Goal: Information Seeking & Learning: Learn about a topic

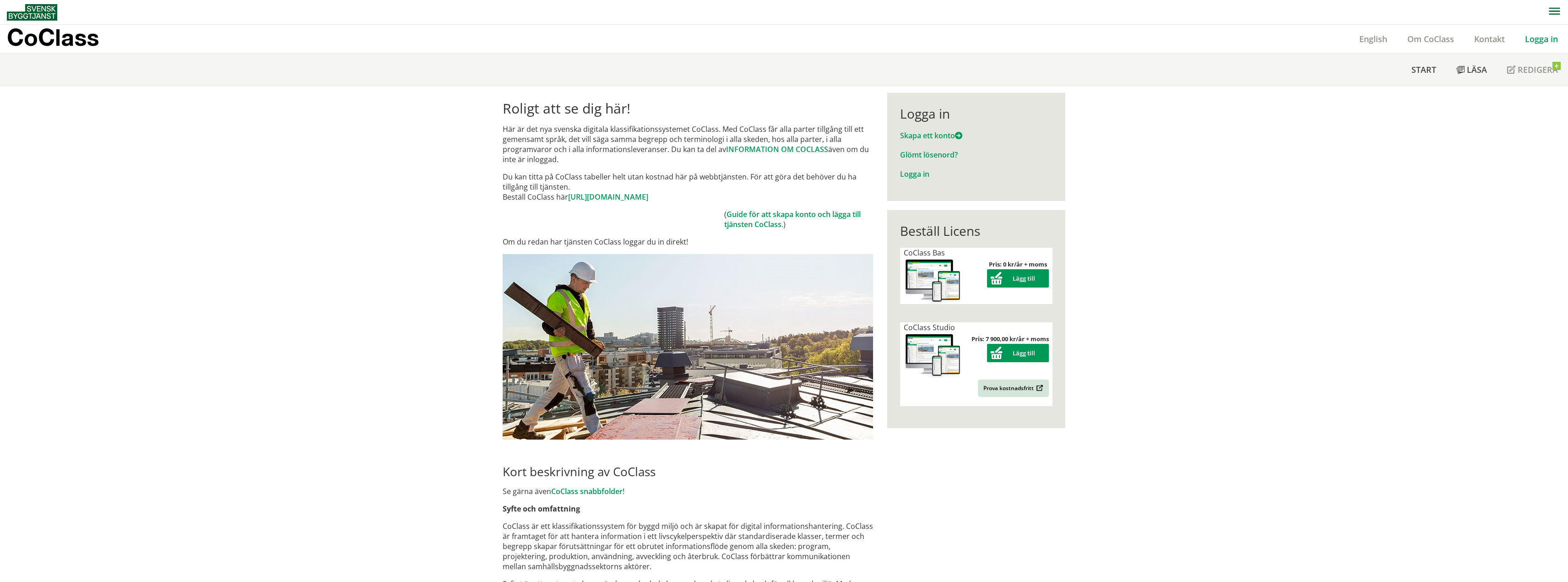
click at [63, 32] on p "CoClass" at bounding box center [52, 37] width 92 height 10
click at [919, 171] on link "Logga in" at bounding box center [915, 174] width 29 height 10
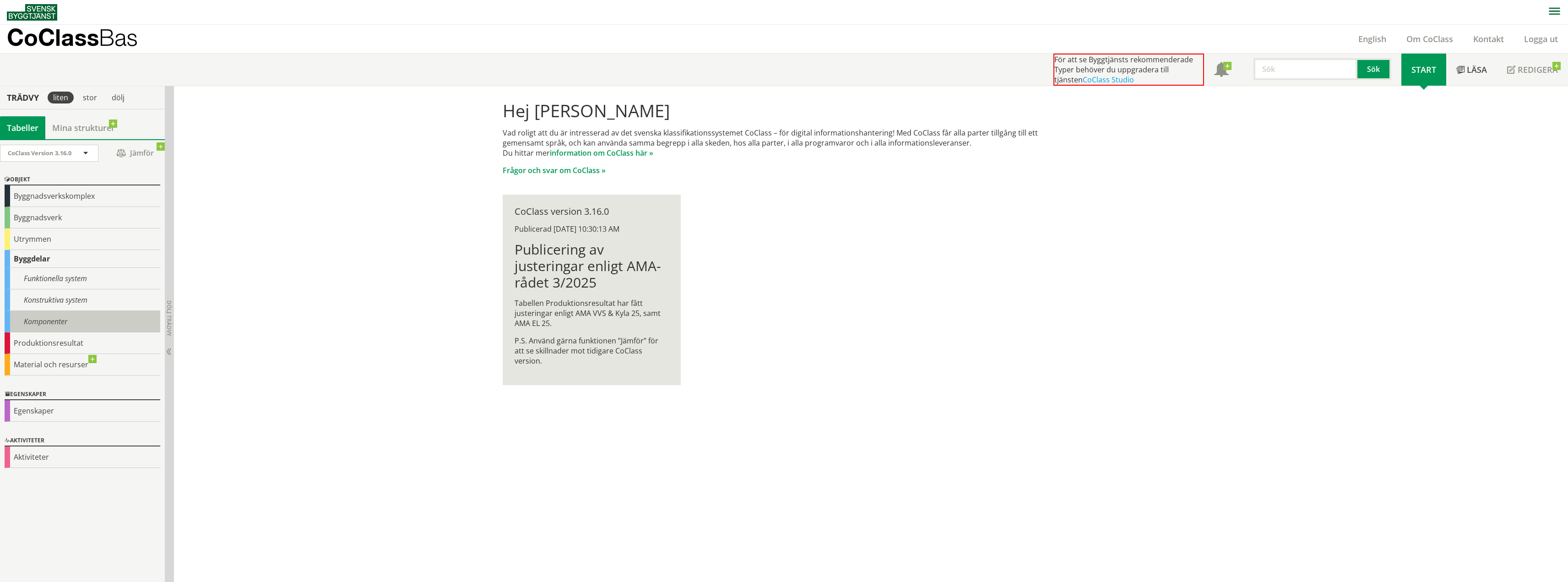
click at [57, 317] on div "Komponenter" at bounding box center [83, 321] width 156 height 21
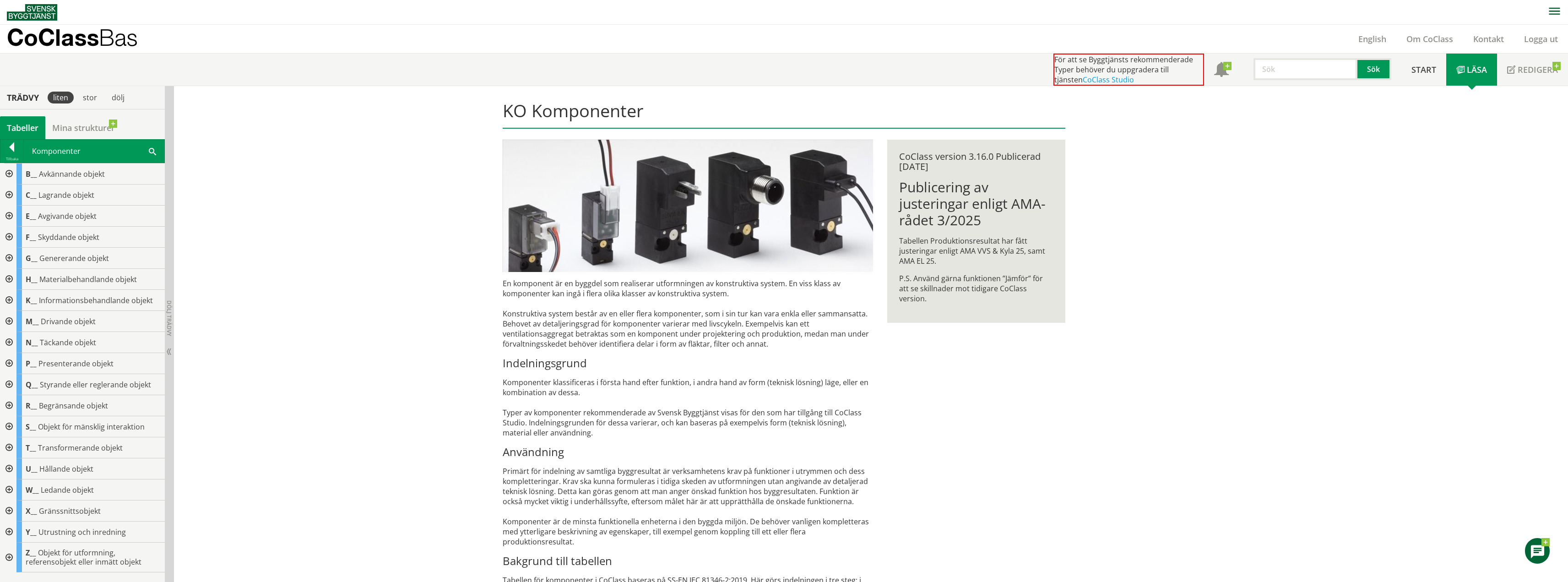
click at [10, 211] on div at bounding box center [8, 216] width 16 height 21
click at [10, 213] on div at bounding box center [8, 216] width 16 height 21
click at [11, 177] on div at bounding box center [8, 174] width 16 height 21
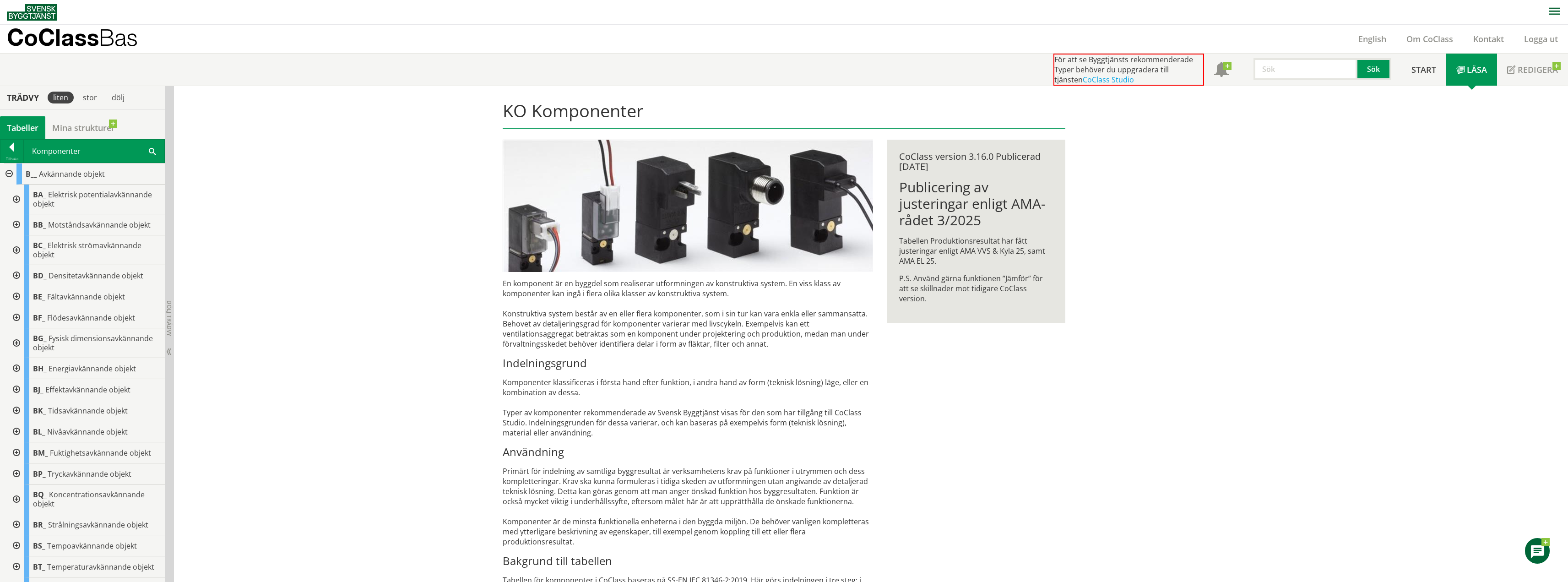
click at [10, 175] on div at bounding box center [8, 174] width 16 height 21
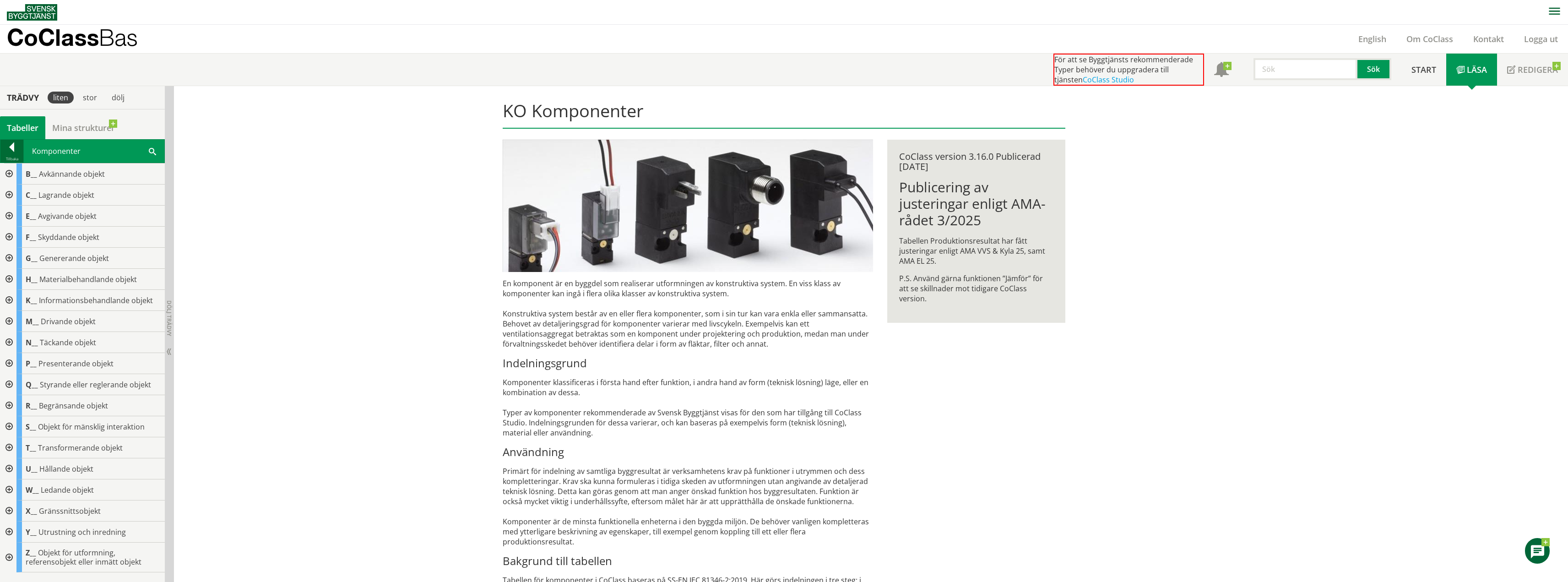
click at [14, 147] on div at bounding box center [12, 149] width 23 height 13
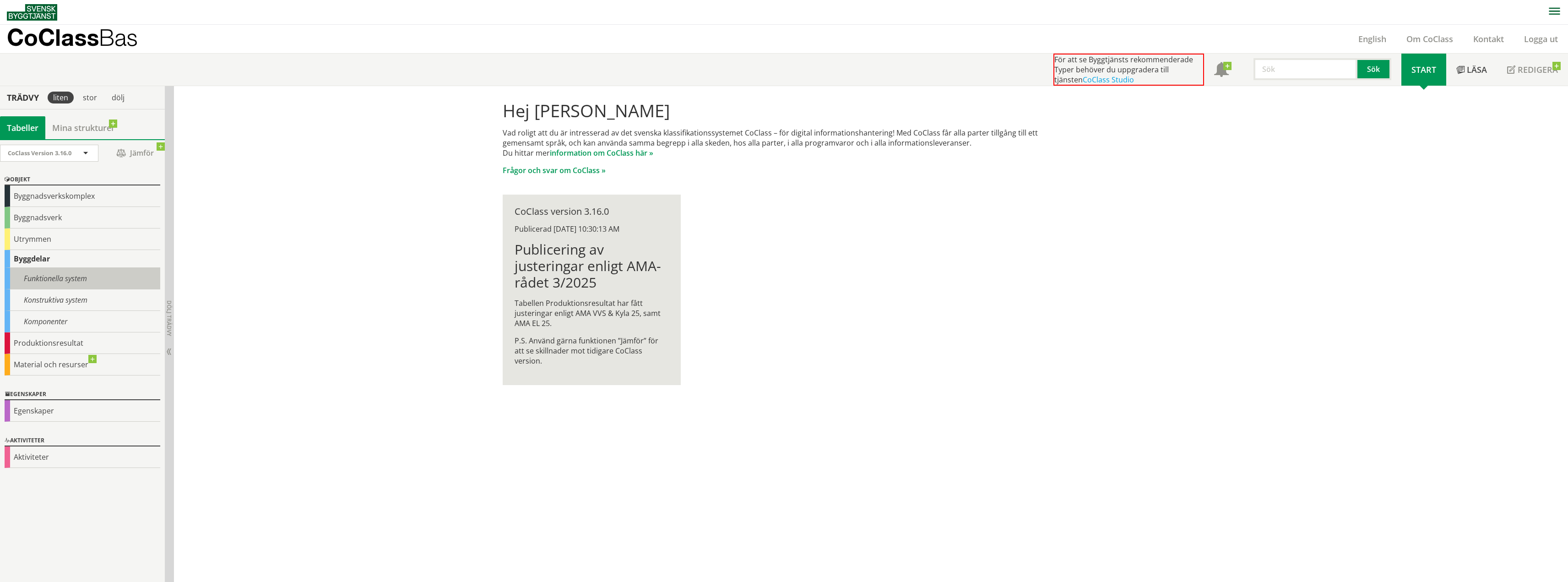
click at [63, 281] on div "Funktionella system" at bounding box center [83, 278] width 156 height 21
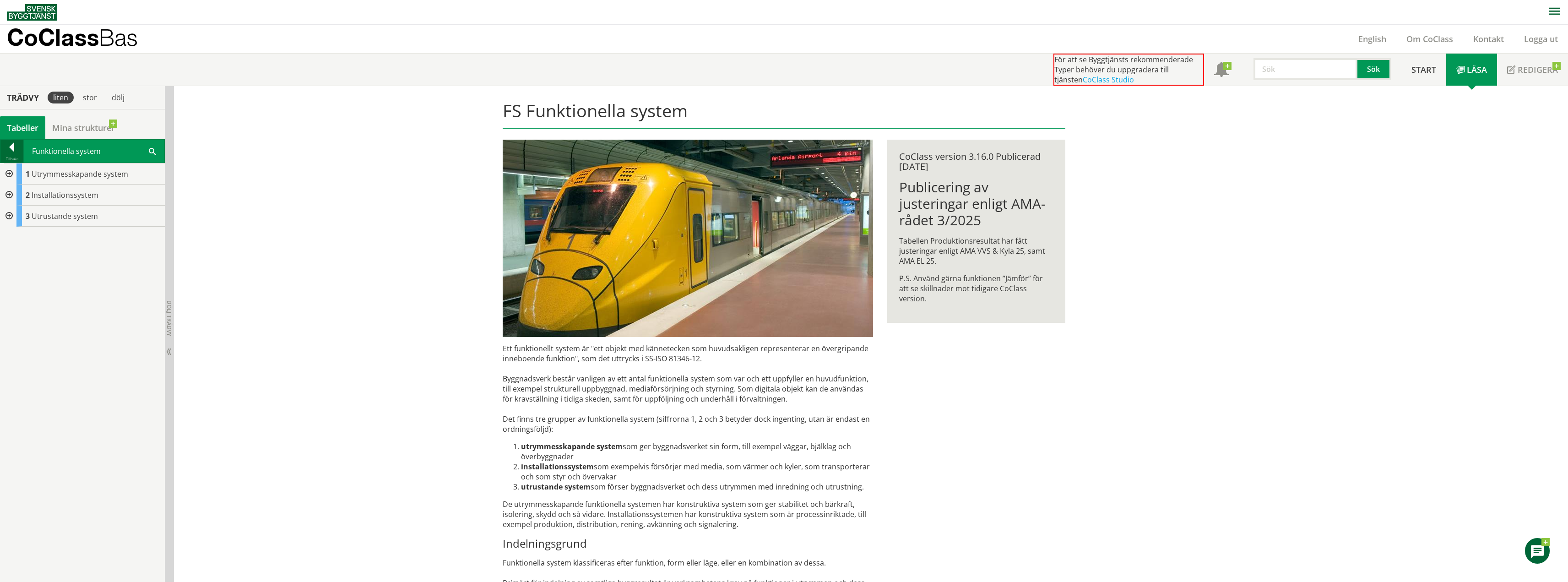
click at [21, 147] on div at bounding box center [12, 149] width 23 height 13
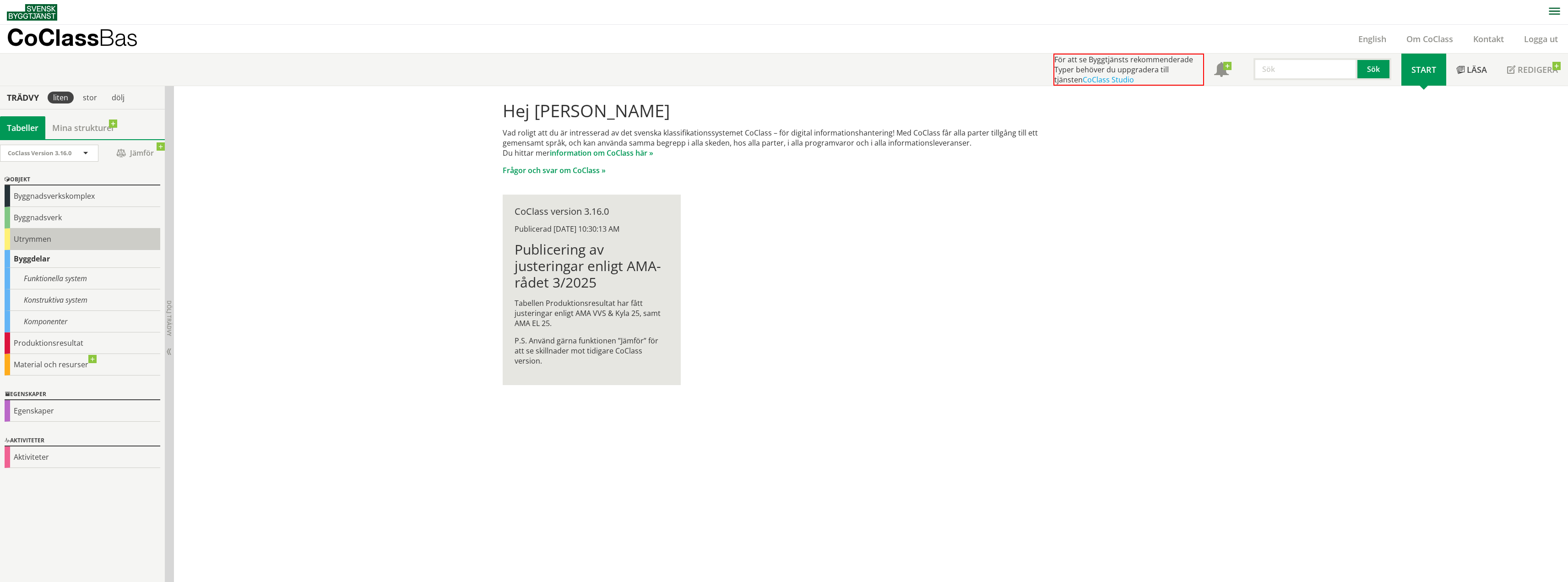
click at [40, 234] on div "Utrymmen" at bounding box center [83, 239] width 156 height 21
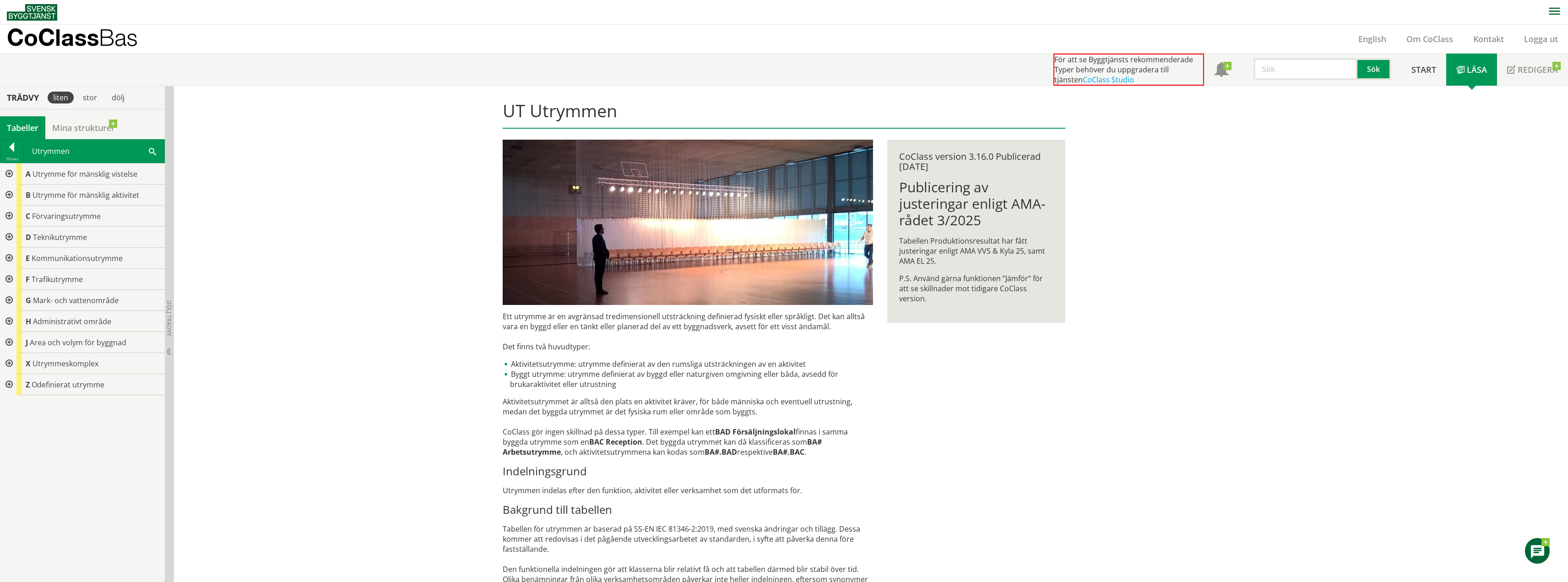
click at [10, 173] on div at bounding box center [8, 174] width 16 height 21
click at [11, 170] on div at bounding box center [8, 174] width 16 height 21
click at [12, 191] on div at bounding box center [8, 195] width 16 height 21
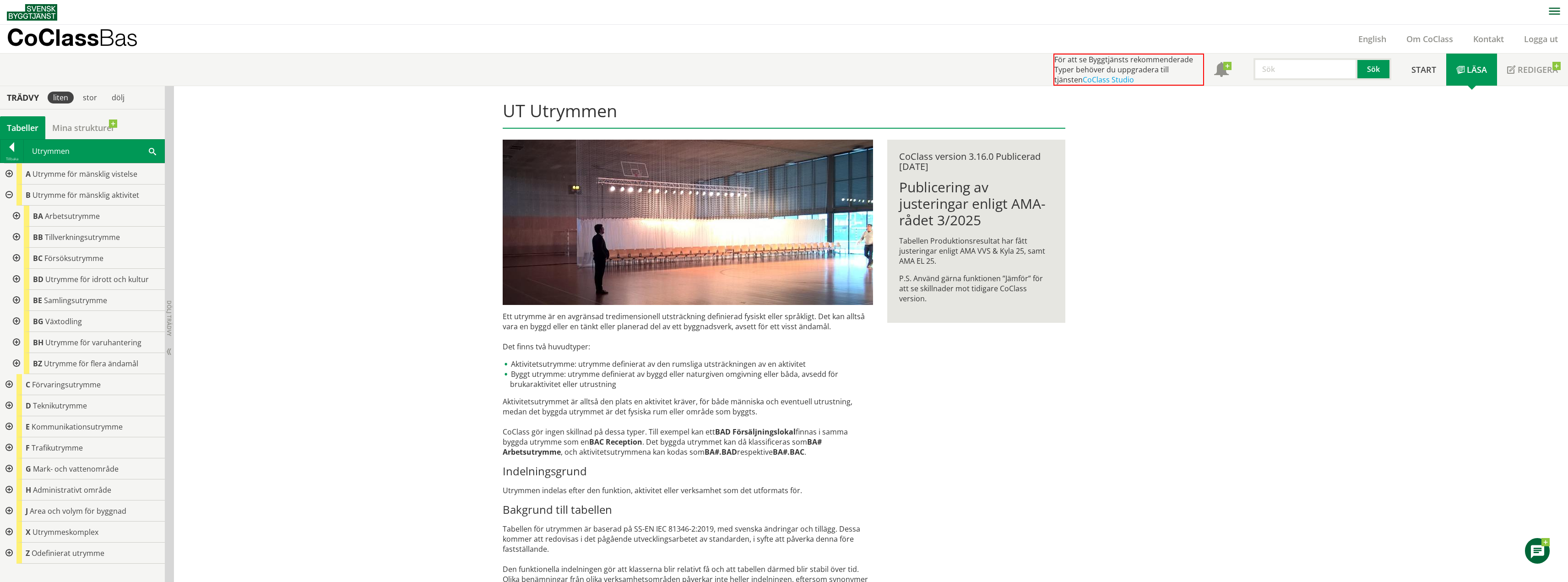
click at [17, 217] on div at bounding box center [15, 216] width 16 height 21
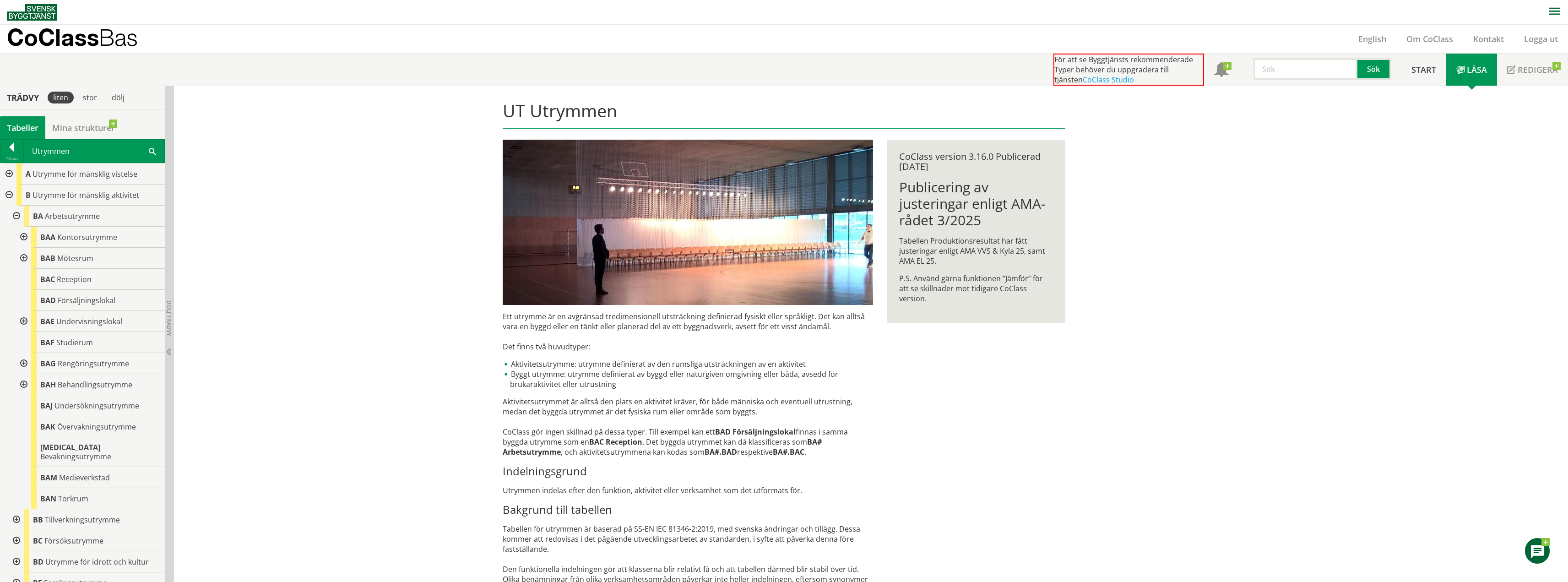
click at [26, 261] on div at bounding box center [23, 258] width 16 height 21
click at [24, 237] on div at bounding box center [23, 237] width 16 height 21
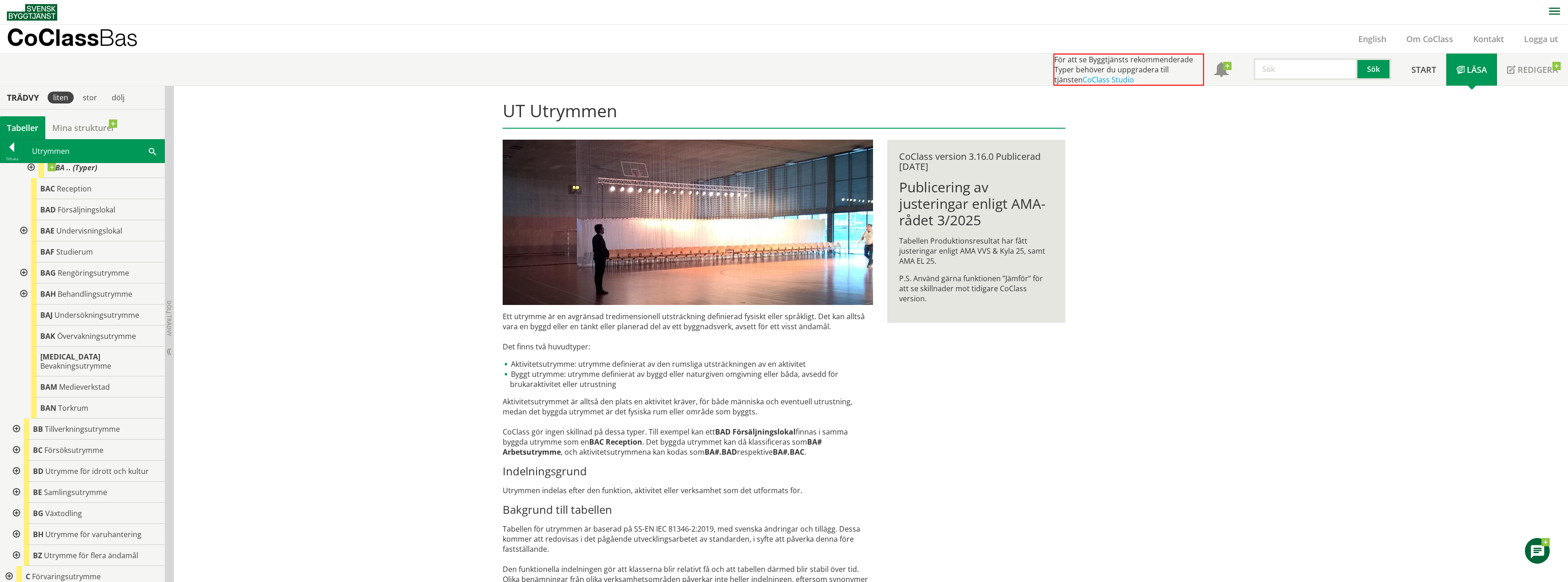
scroll to position [229, 0]
click at [24, 278] on div at bounding box center [23, 282] width 16 height 21
click at [29, 306] on div at bounding box center [30, 303] width 16 height 21
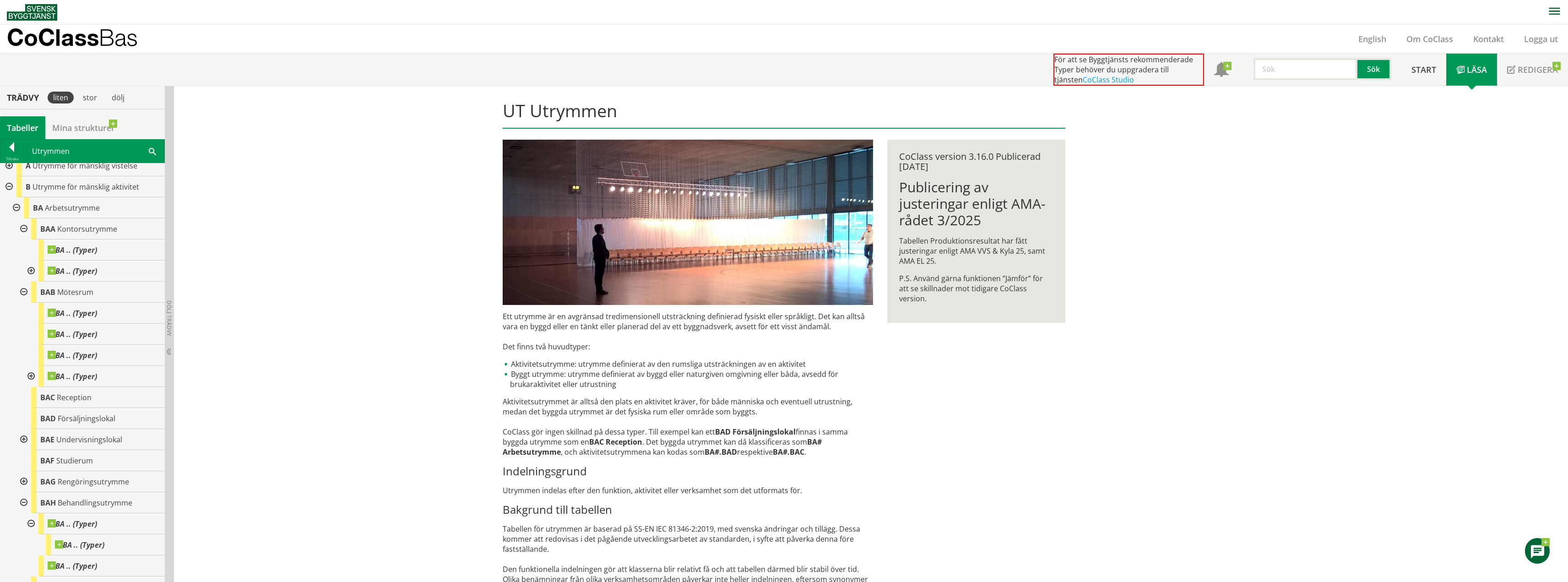
scroll to position [0, 0]
click at [111, 194] on span "Utrymme för mänsklig aktivitet" at bounding box center [85, 195] width 107 height 10
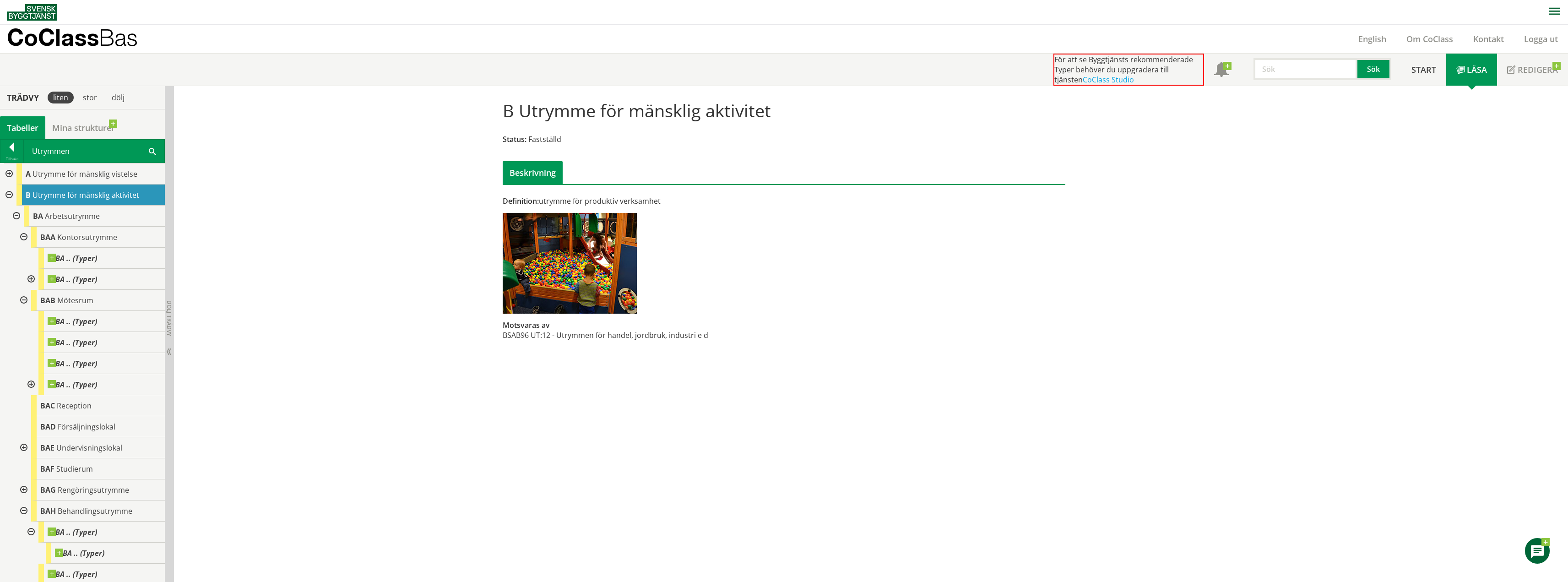
click at [15, 212] on div at bounding box center [15, 216] width 16 height 21
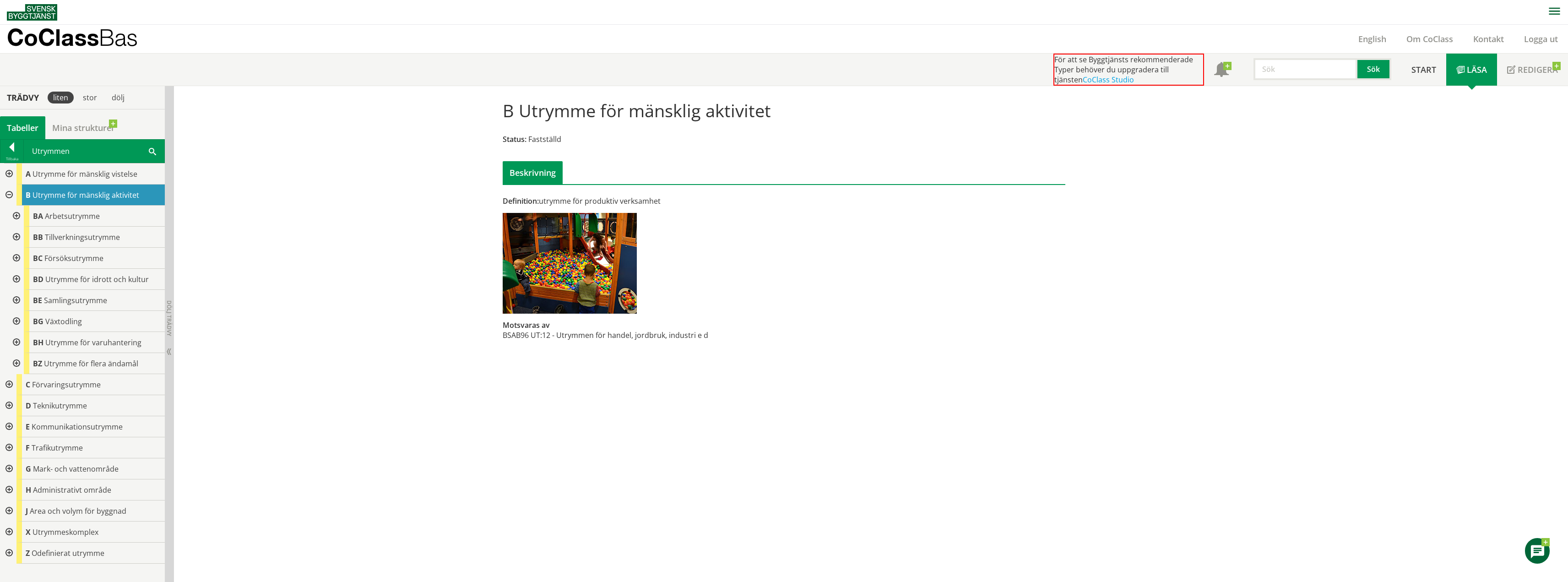
click at [12, 197] on div at bounding box center [8, 195] width 16 height 21
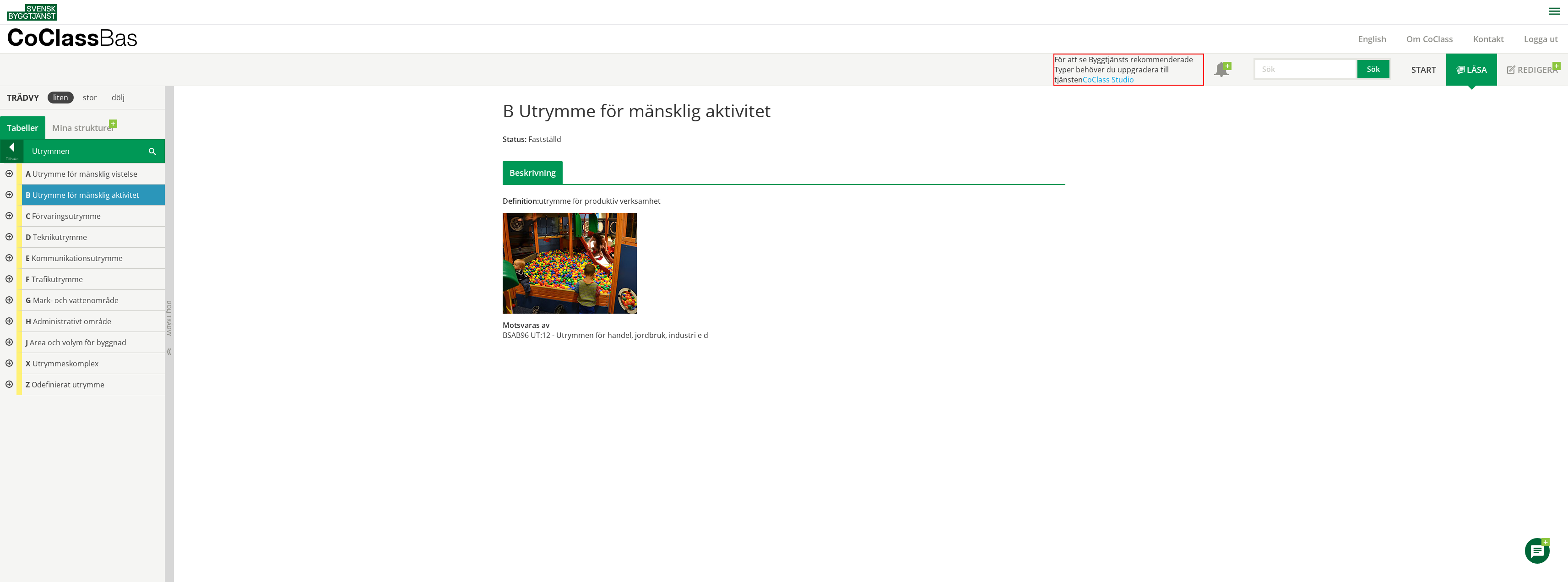
click at [3, 156] on div "Tillbaka" at bounding box center [12, 159] width 23 height 7
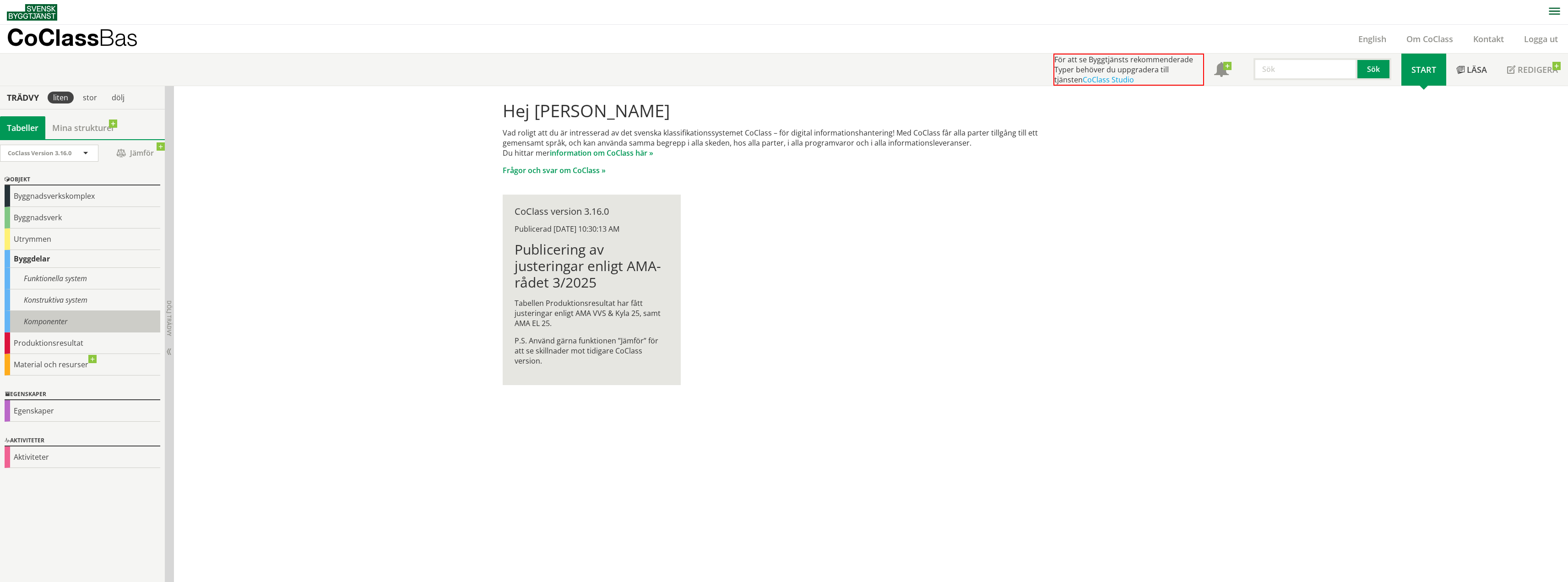
click at [55, 319] on div "Komponenter" at bounding box center [83, 321] width 156 height 21
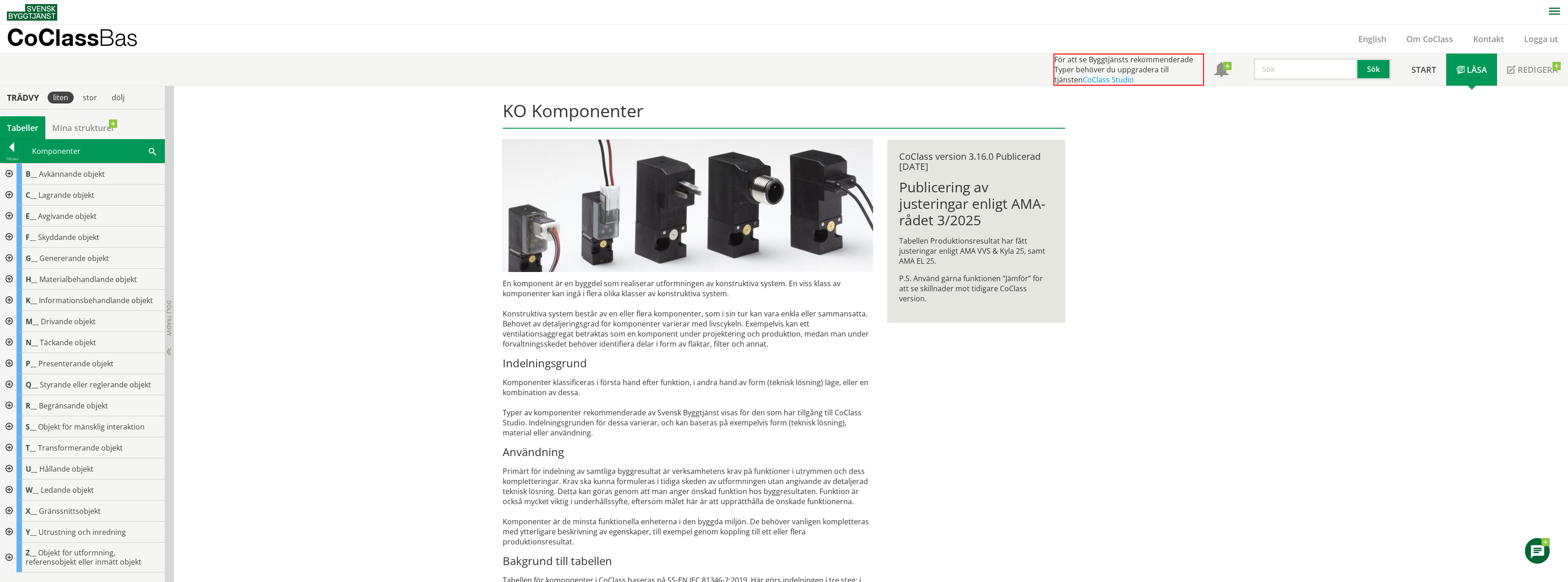
click at [8, 387] on div at bounding box center [8, 384] width 16 height 21
click at [19, 447] on div at bounding box center [15, 447] width 16 height 21
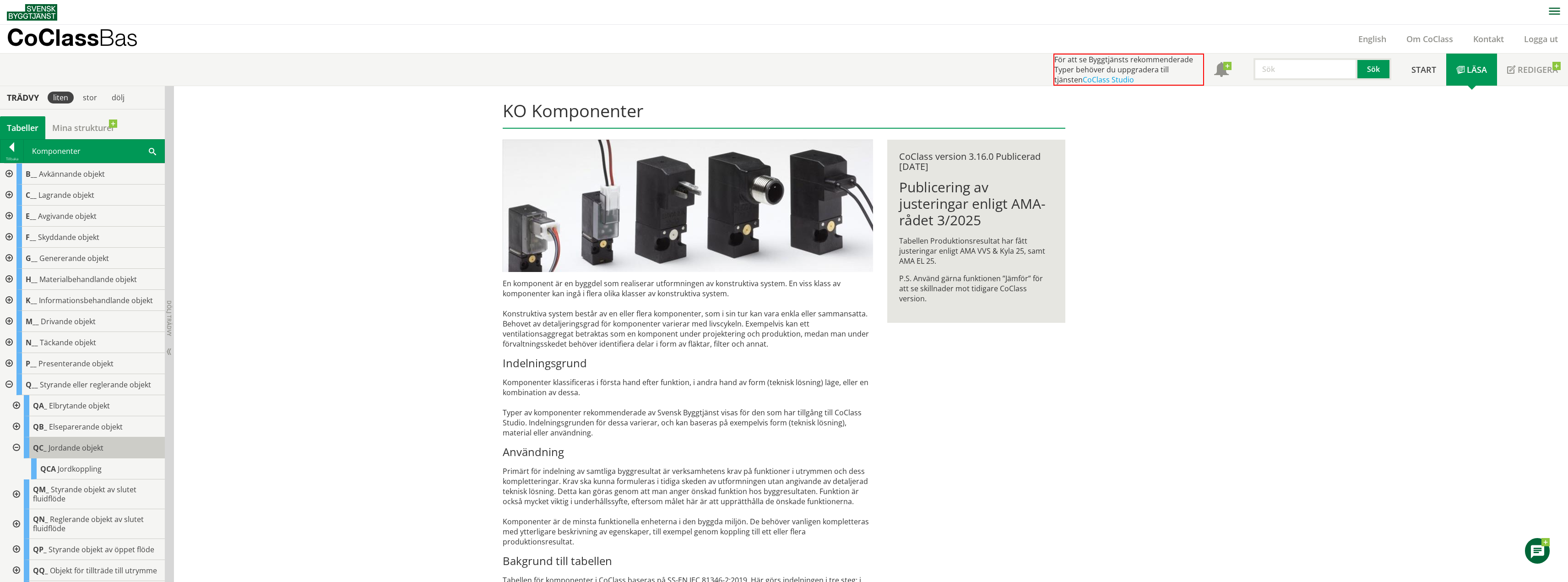
click at [85, 446] on span "Jordande objekt" at bounding box center [76, 447] width 55 height 10
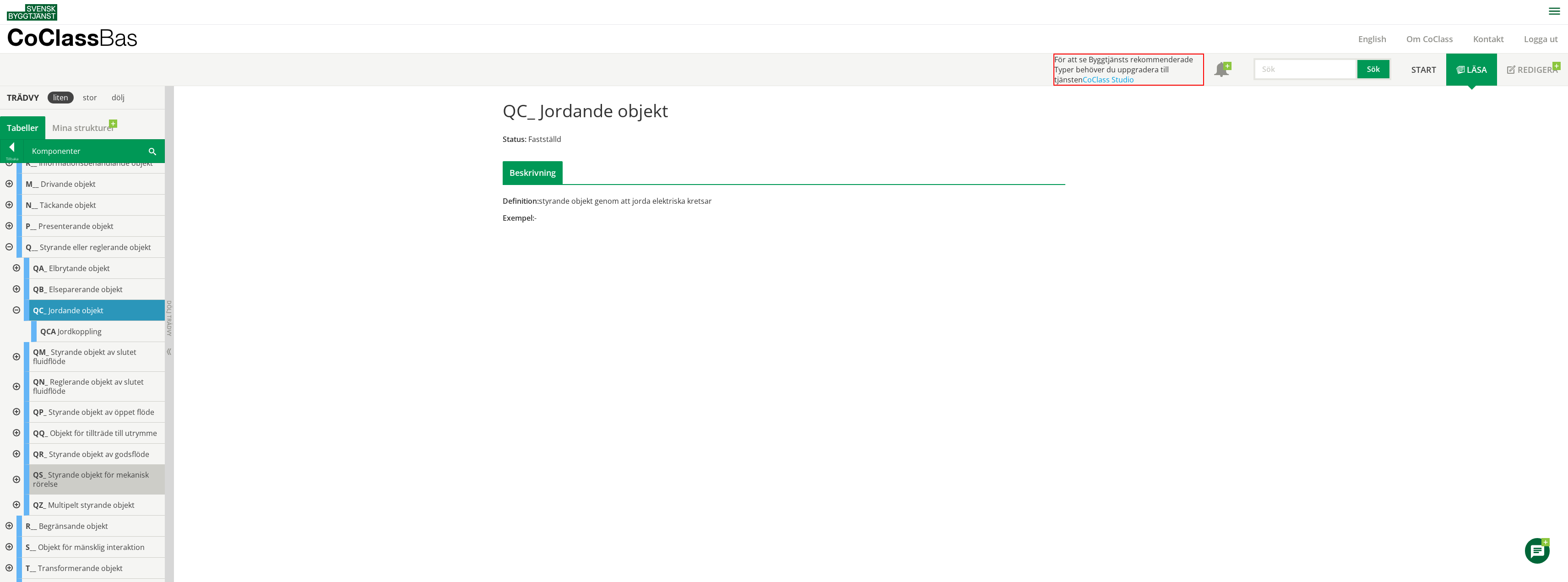
scroll to position [183, 0]
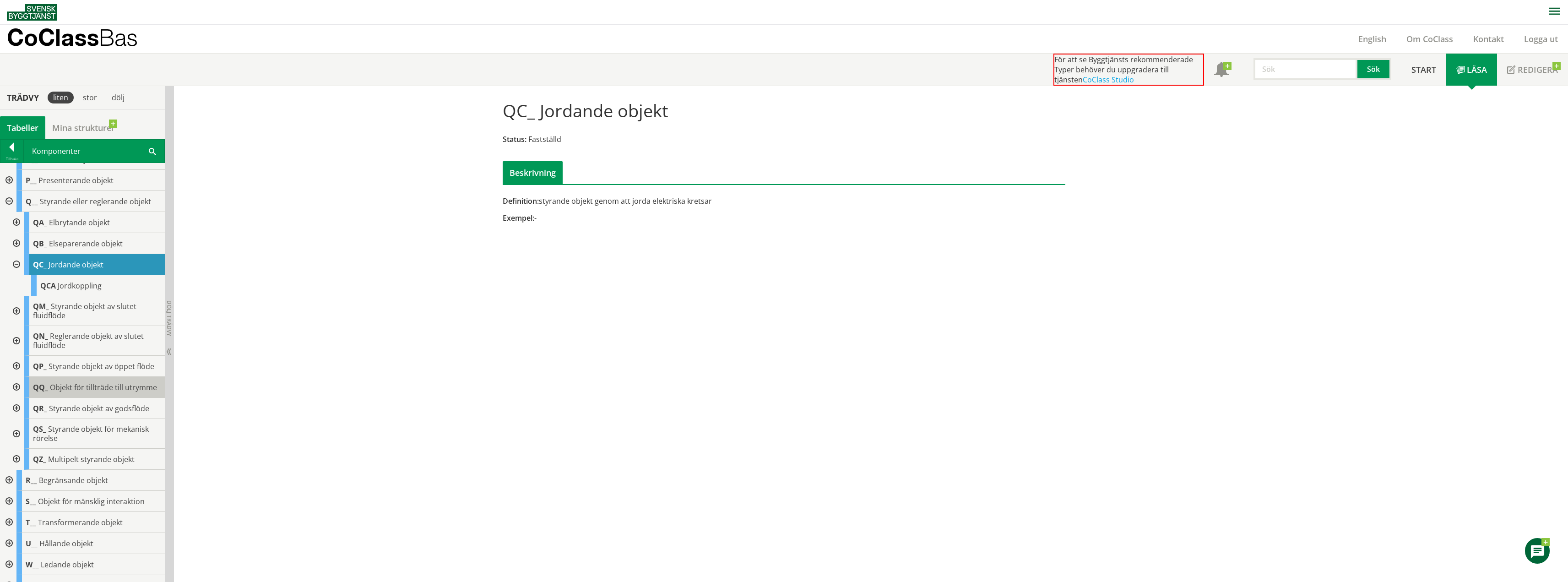
click at [25, 387] on div "QQ_ Objekt för tillträde till utrymme" at bounding box center [94, 387] width 141 height 21
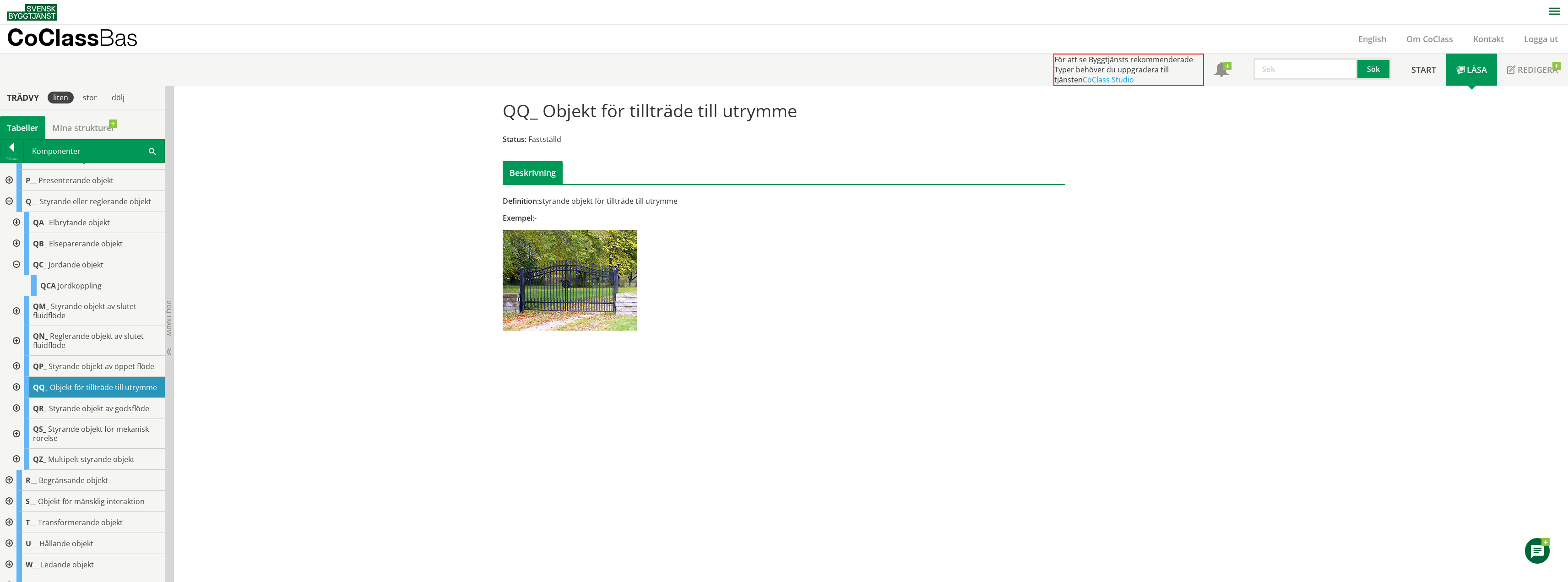
click at [16, 387] on div at bounding box center [15, 387] width 16 height 21
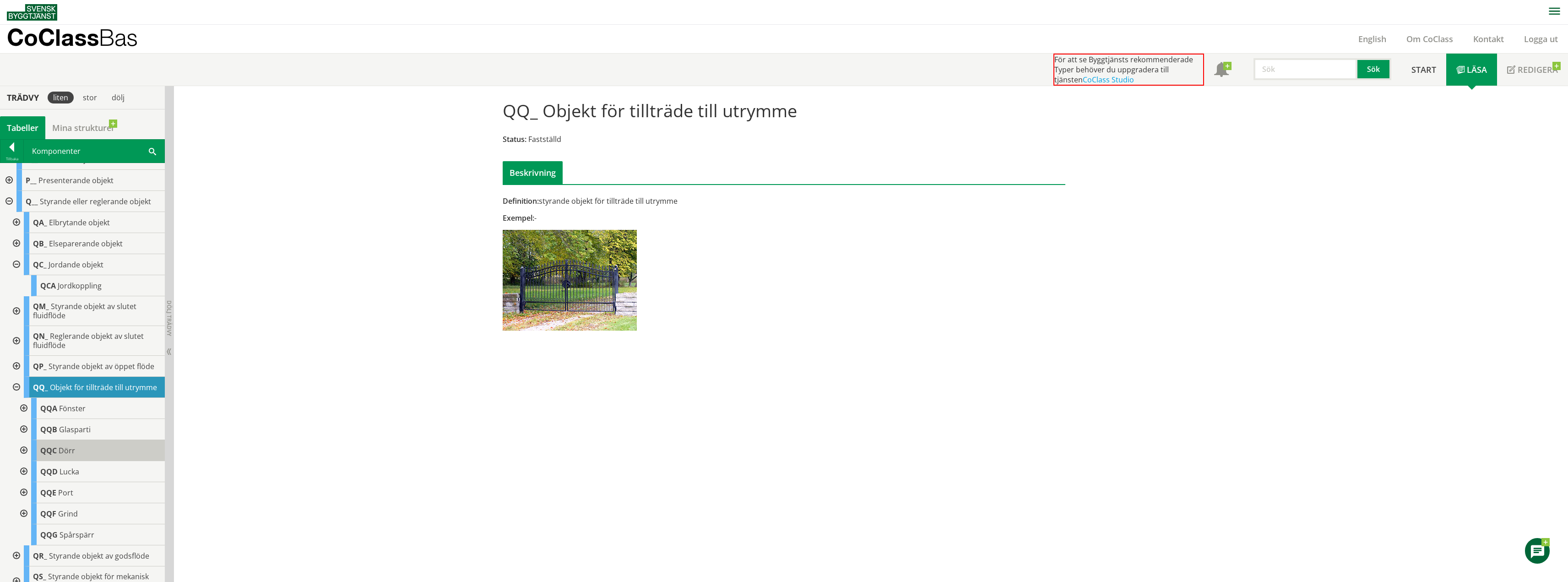
click at [101, 461] on div "QQC Dörr" at bounding box center [98, 451] width 134 height 21
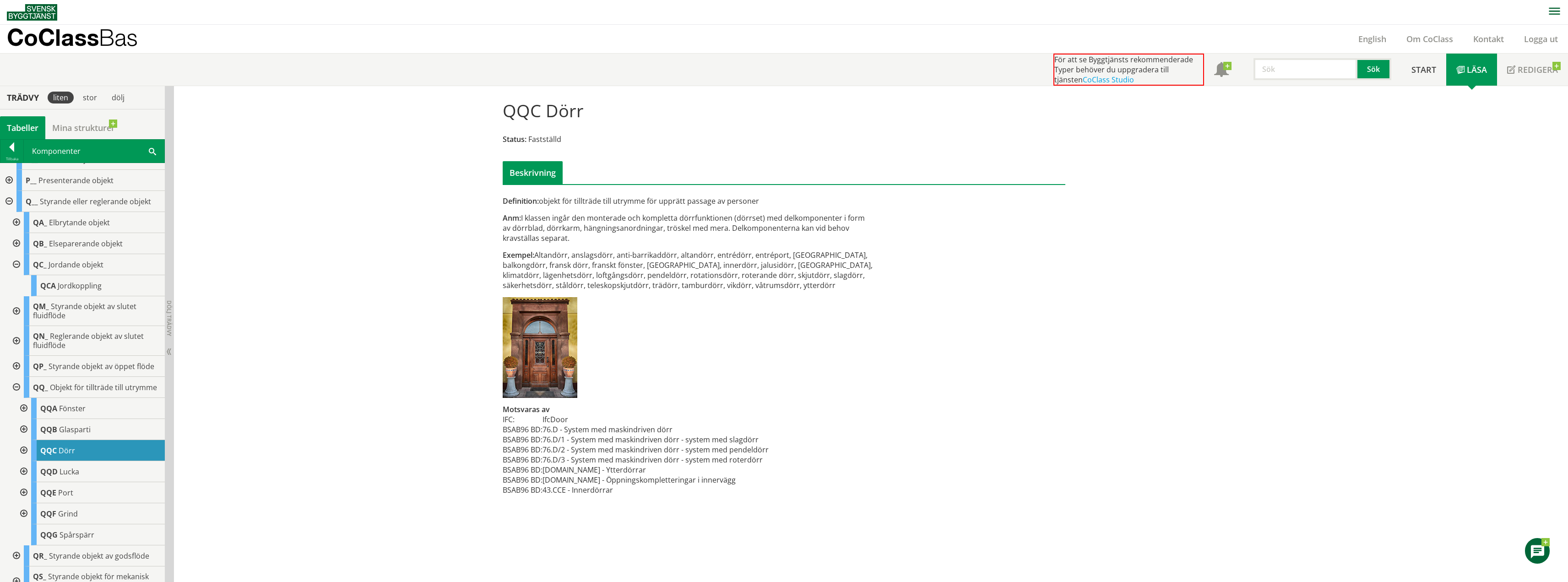
click at [152, 156] on div "Komponenter Sök" at bounding box center [94, 151] width 141 height 23
click at [150, 151] on span at bounding box center [152, 151] width 7 height 10
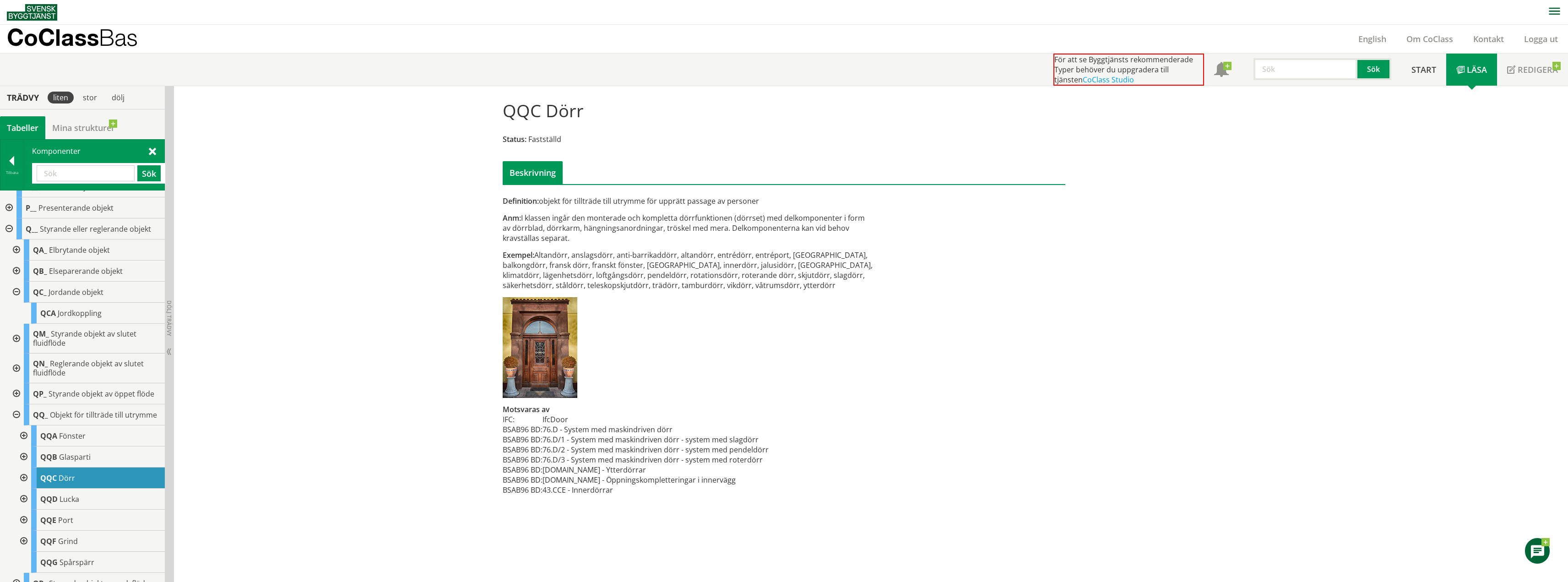
click at [57, 170] on input "text" at bounding box center [85, 174] width 98 height 16
type input "dörr"
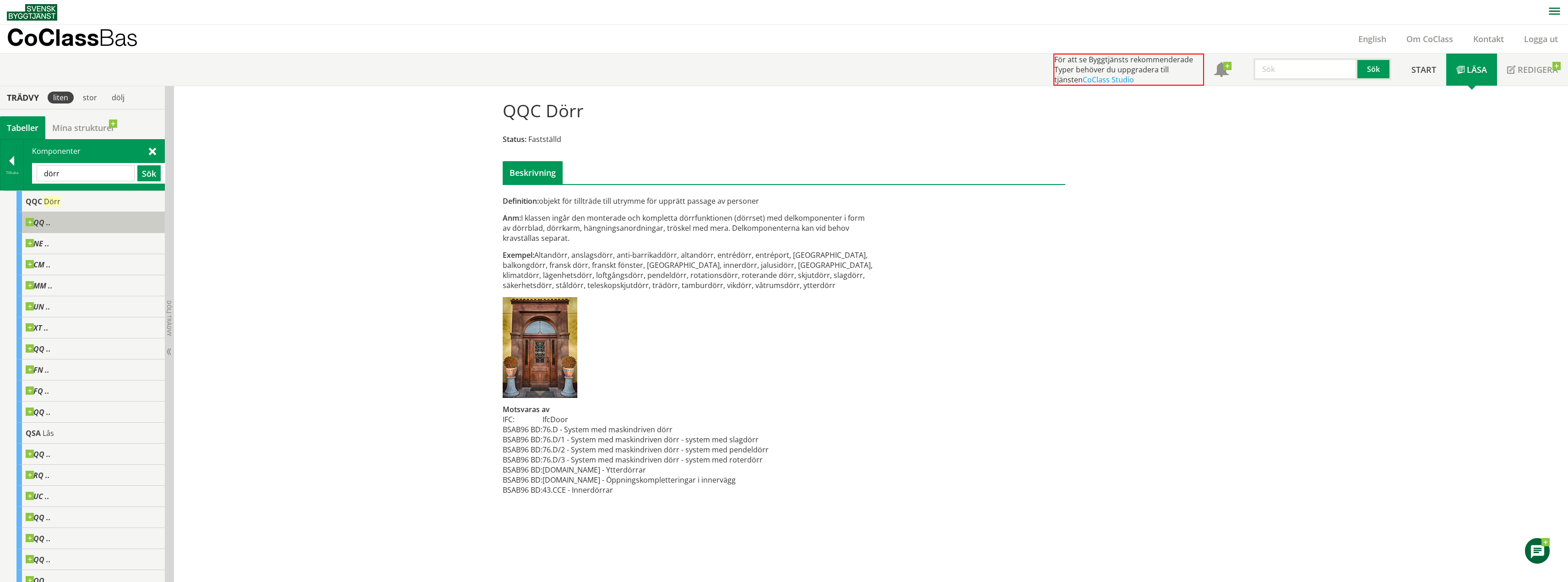
click at [51, 218] on span at bounding box center [51, 218] width 0 height 0
click at [108, 221] on div "QQ .." at bounding box center [91, 222] width 149 height 21
click at [89, 239] on div "NE .." at bounding box center [91, 244] width 149 height 21
click at [29, 236] on div "NE .." at bounding box center [91, 244] width 149 height 21
click at [51, 222] on div "QQ .." at bounding box center [91, 222] width 149 height 21
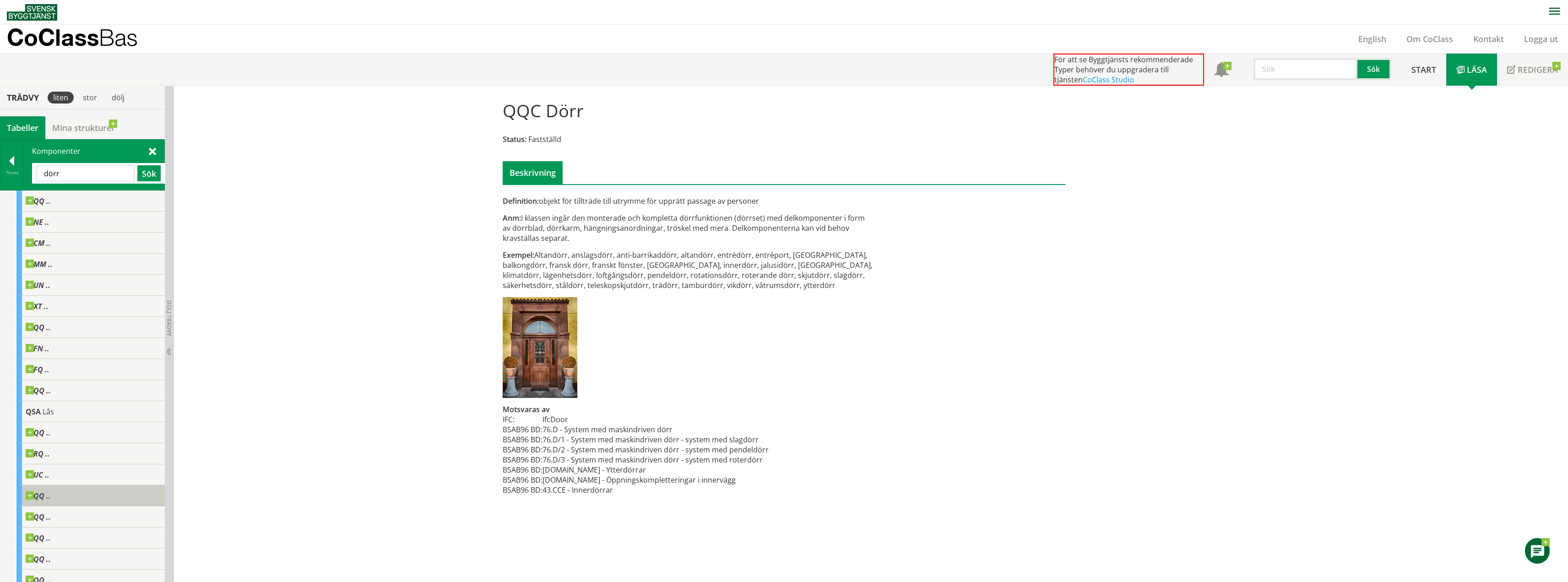
scroll to position [29, 0]
click at [58, 496] on div "QQ .." at bounding box center [91, 488] width 149 height 21
click at [34, 485] on span "QQ .." at bounding box center [38, 488] width 25 height 9
click at [51, 483] on span at bounding box center [51, 483] width 0 height 0
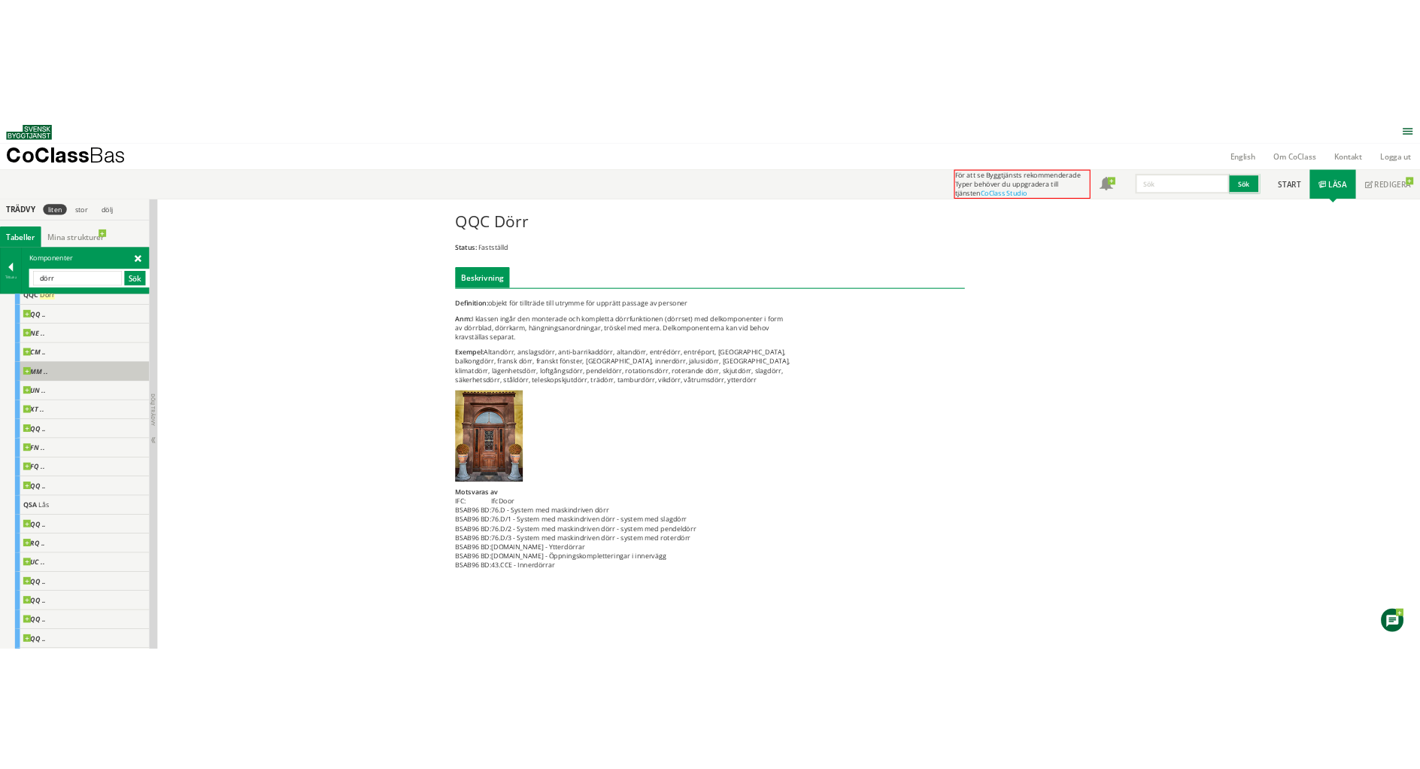
scroll to position [0, 0]
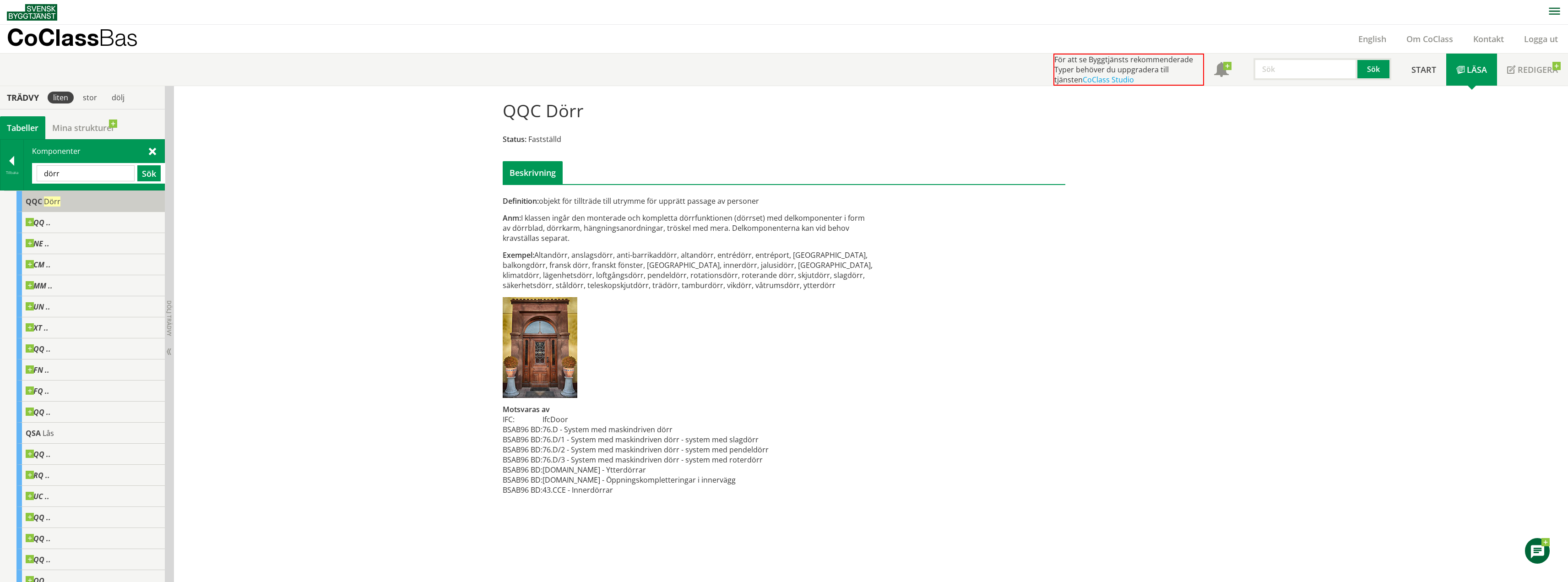
click at [40, 198] on span "QQC" at bounding box center [33, 202] width 16 height 10
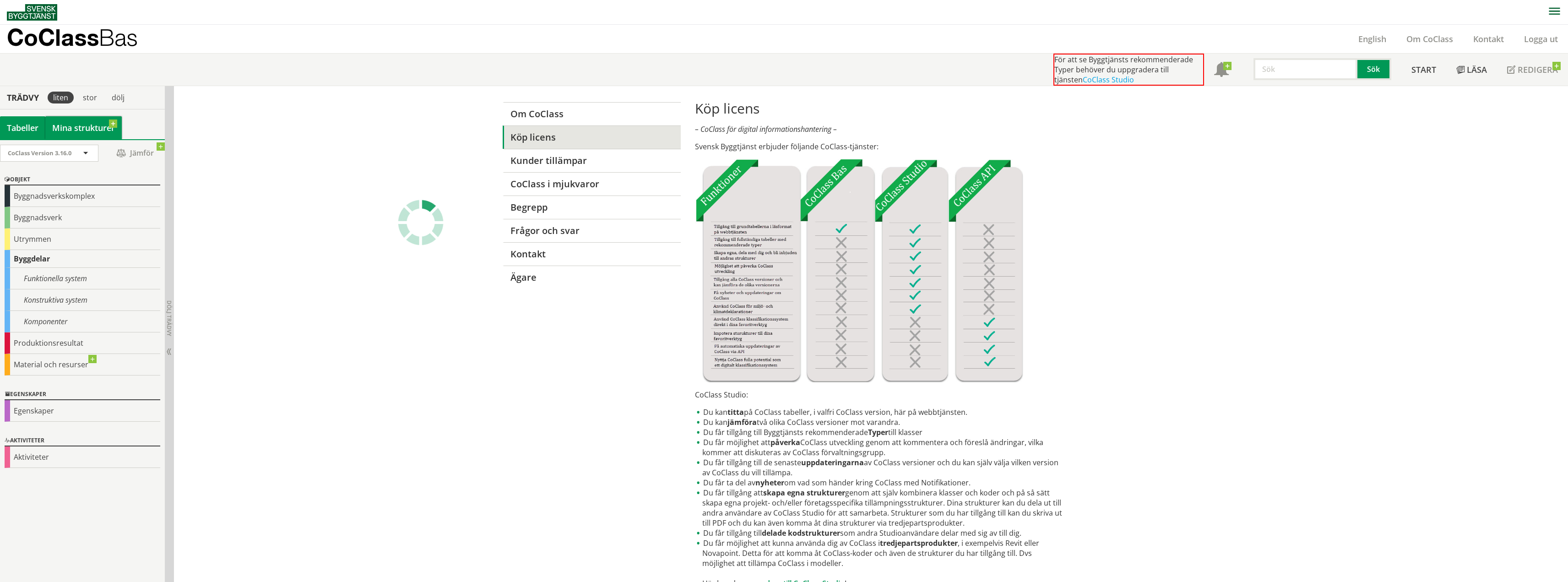
click at [82, 132] on link "Mina strukturer" at bounding box center [83, 128] width 77 height 23
drag, startPoint x: 12, startPoint y: 130, endPoint x: 16, endPoint y: 135, distance: 6.4
click at [12, 130] on div "Tabeller" at bounding box center [23, 128] width 45 height 23
click at [87, 150] on span at bounding box center [86, 154] width 9 height 9
click at [87, 151] on span at bounding box center [86, 154] width 9 height 9
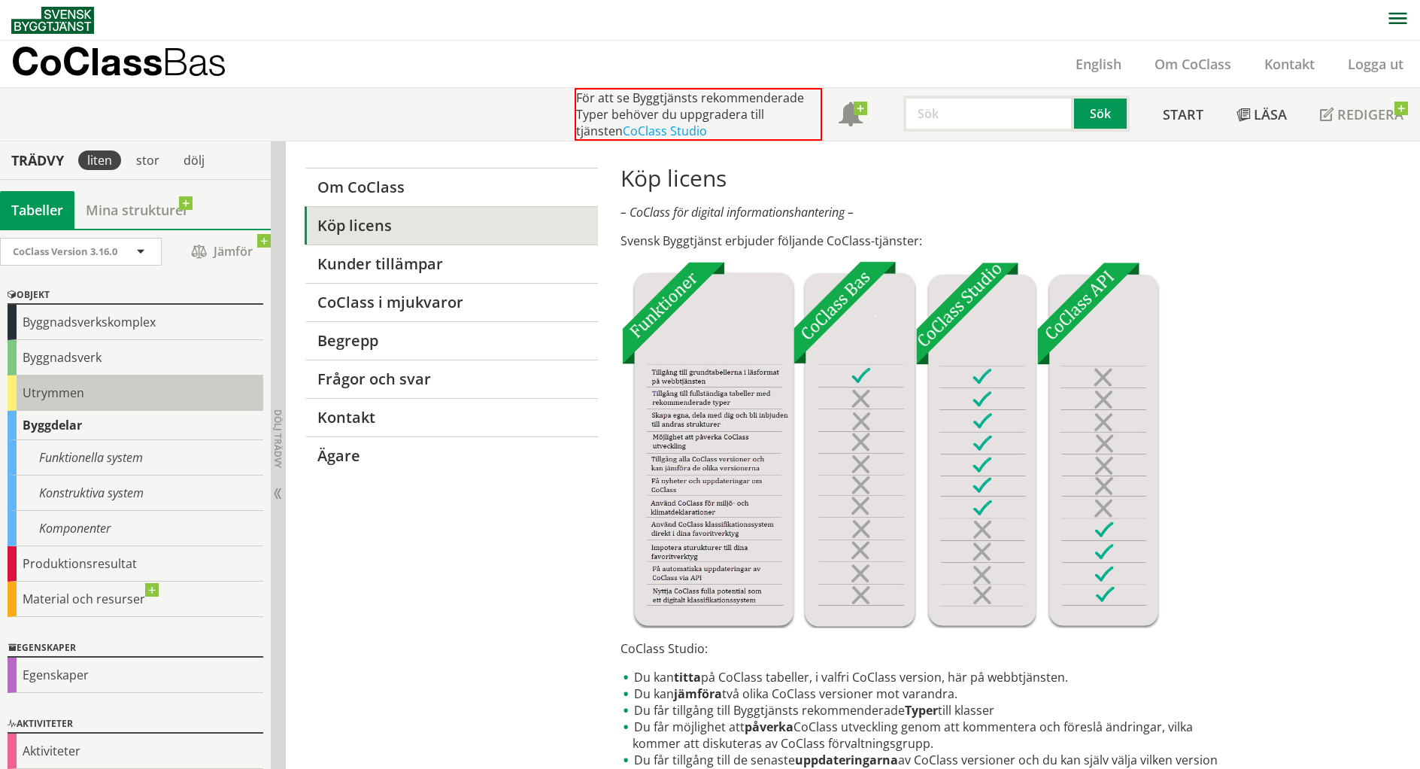
click at [73, 402] on div "Utrymmen" at bounding box center [136, 392] width 256 height 35
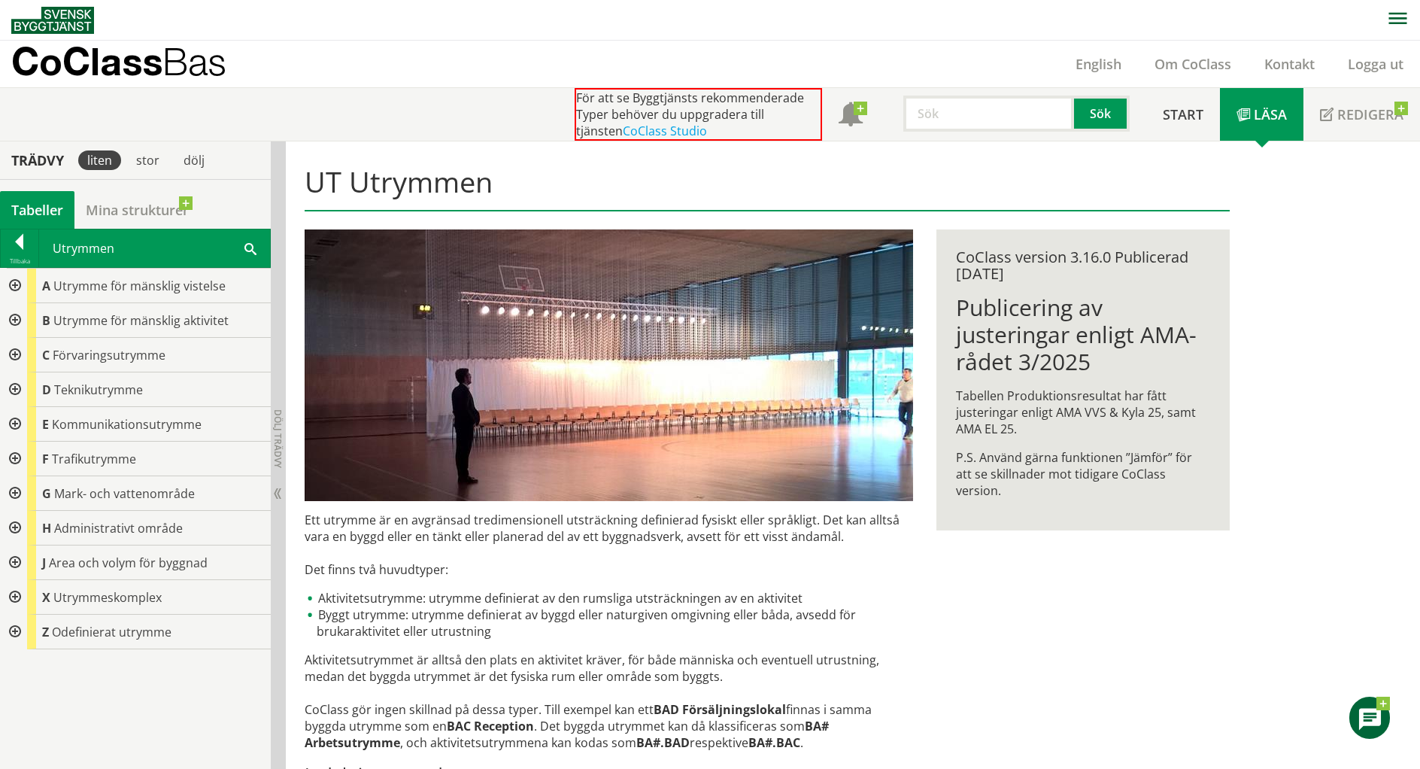
click at [20, 350] on div at bounding box center [13, 355] width 27 height 35
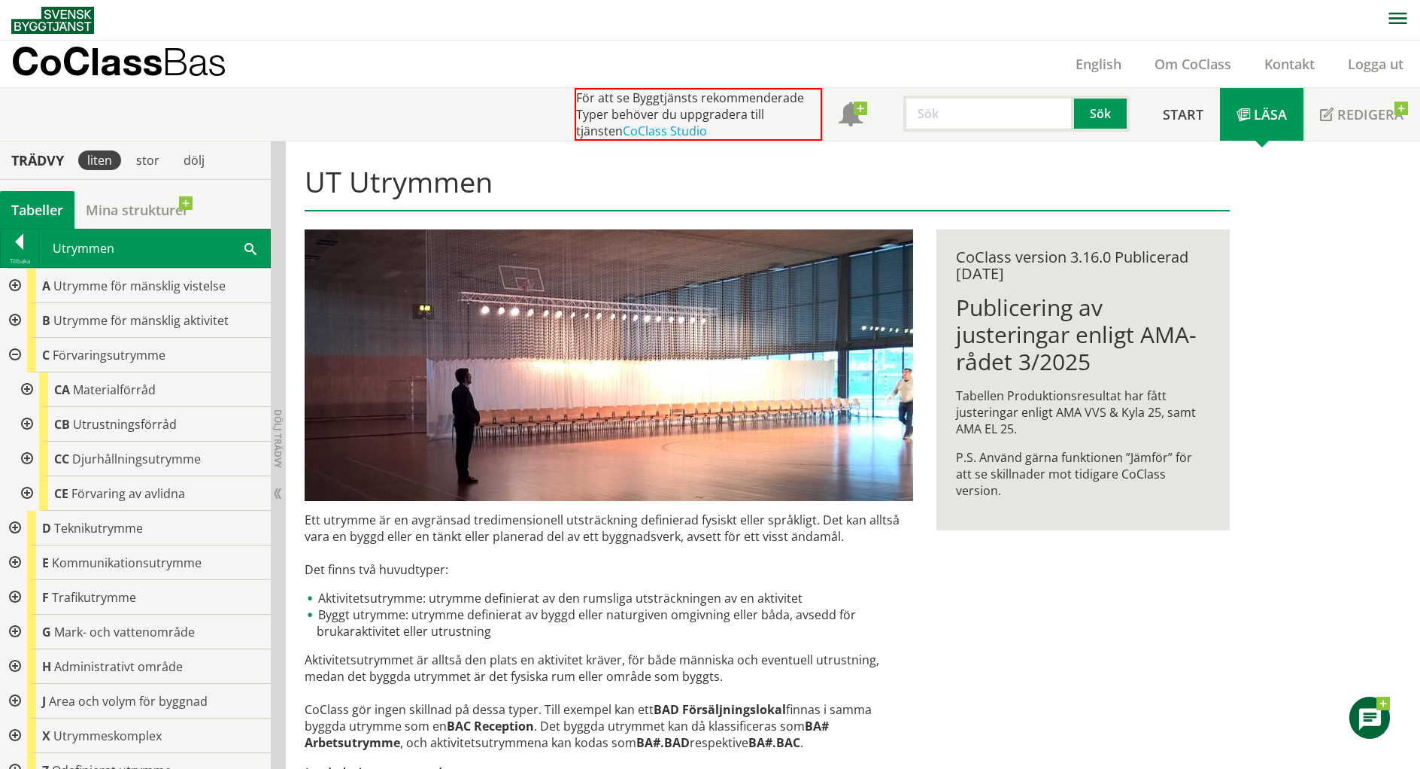
click at [26, 384] on div at bounding box center [25, 389] width 27 height 35
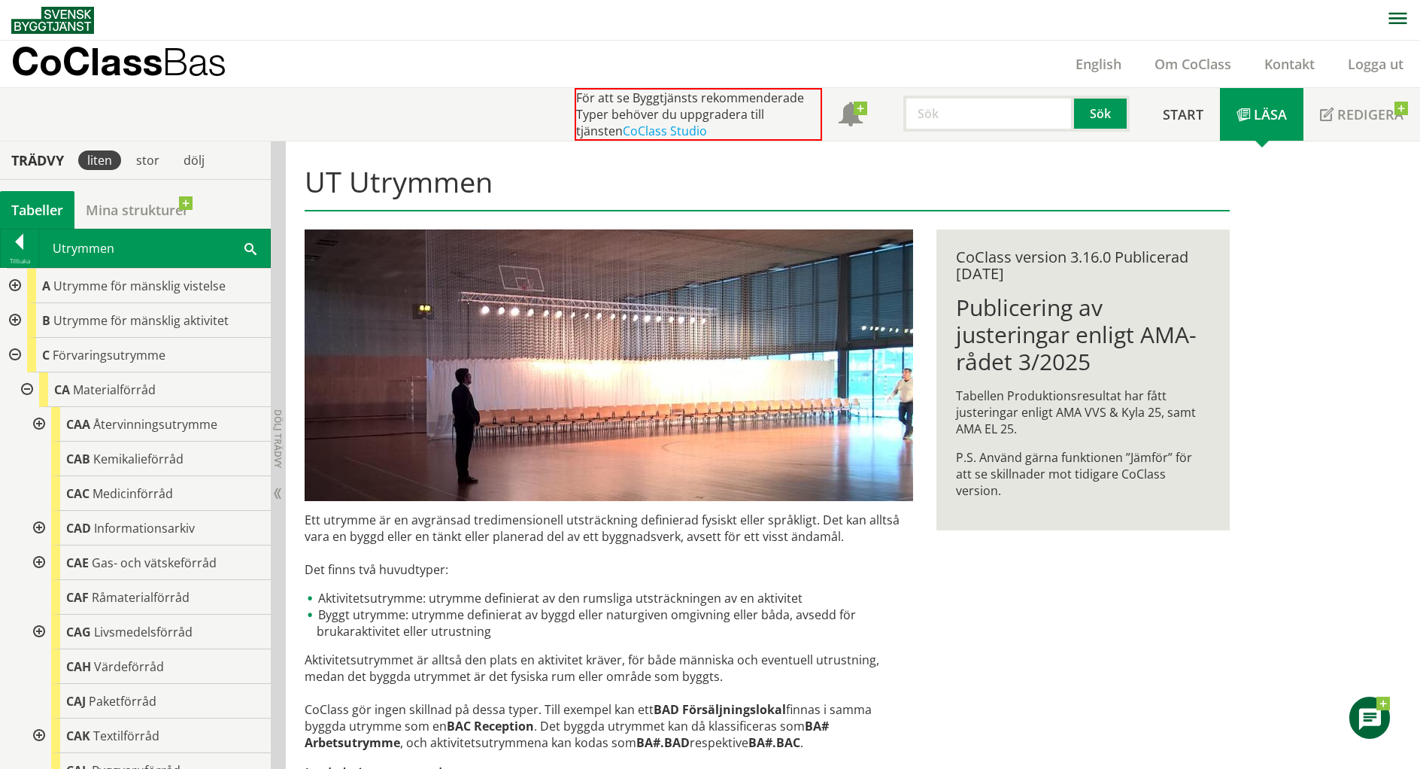
click at [38, 422] on div at bounding box center [37, 424] width 27 height 35
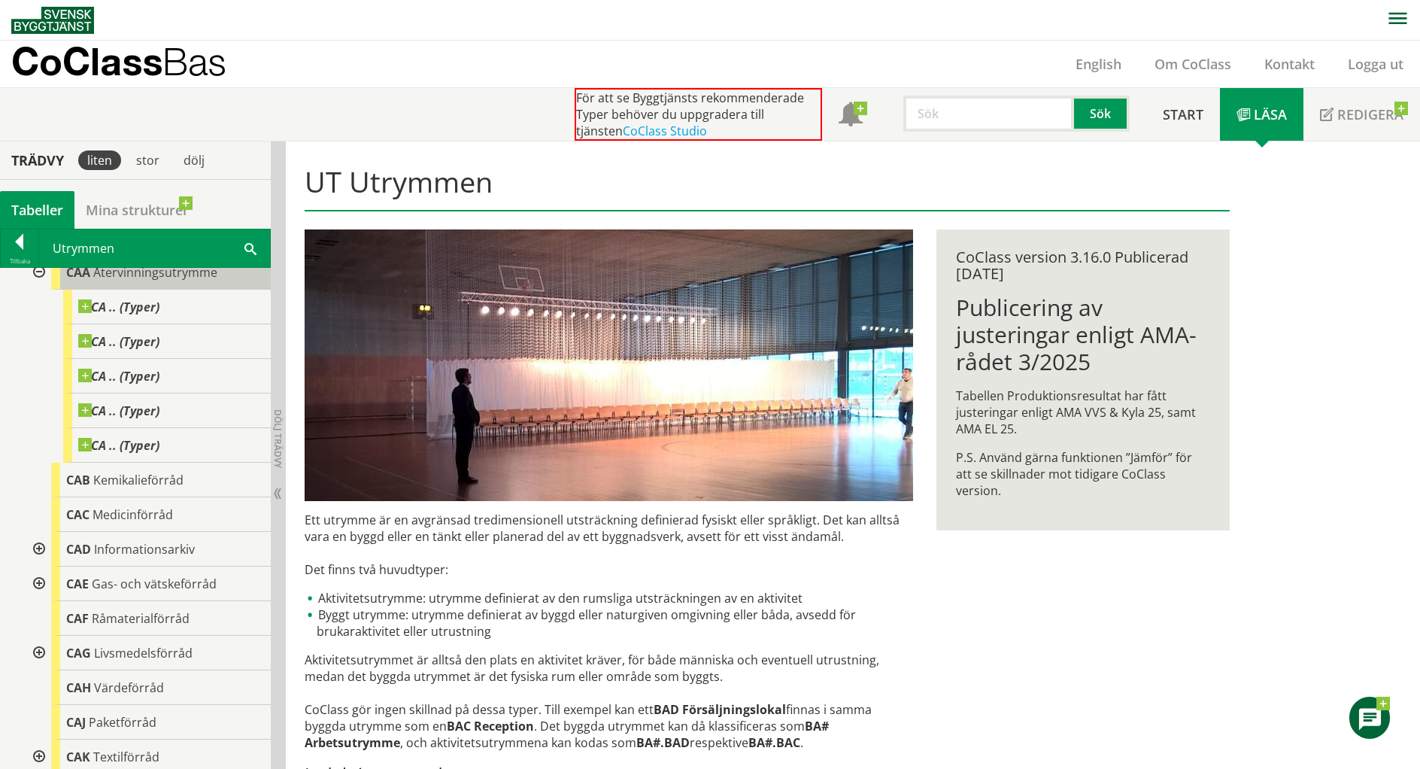
scroll to position [226, 0]
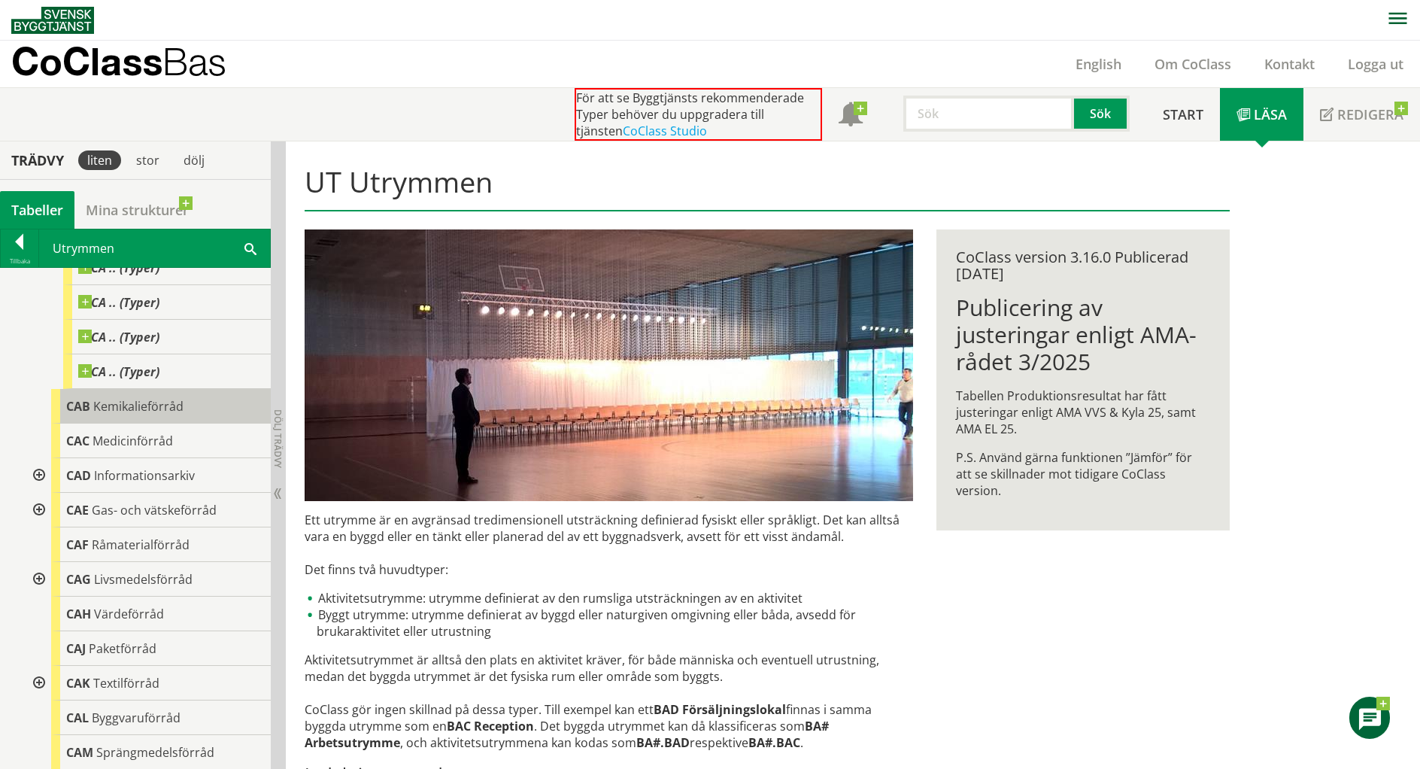
click at [108, 419] on div "CAB Kemikalieförråd" at bounding box center [161, 406] width 220 height 35
